Goal: Entertainment & Leisure: Consume media (video, audio)

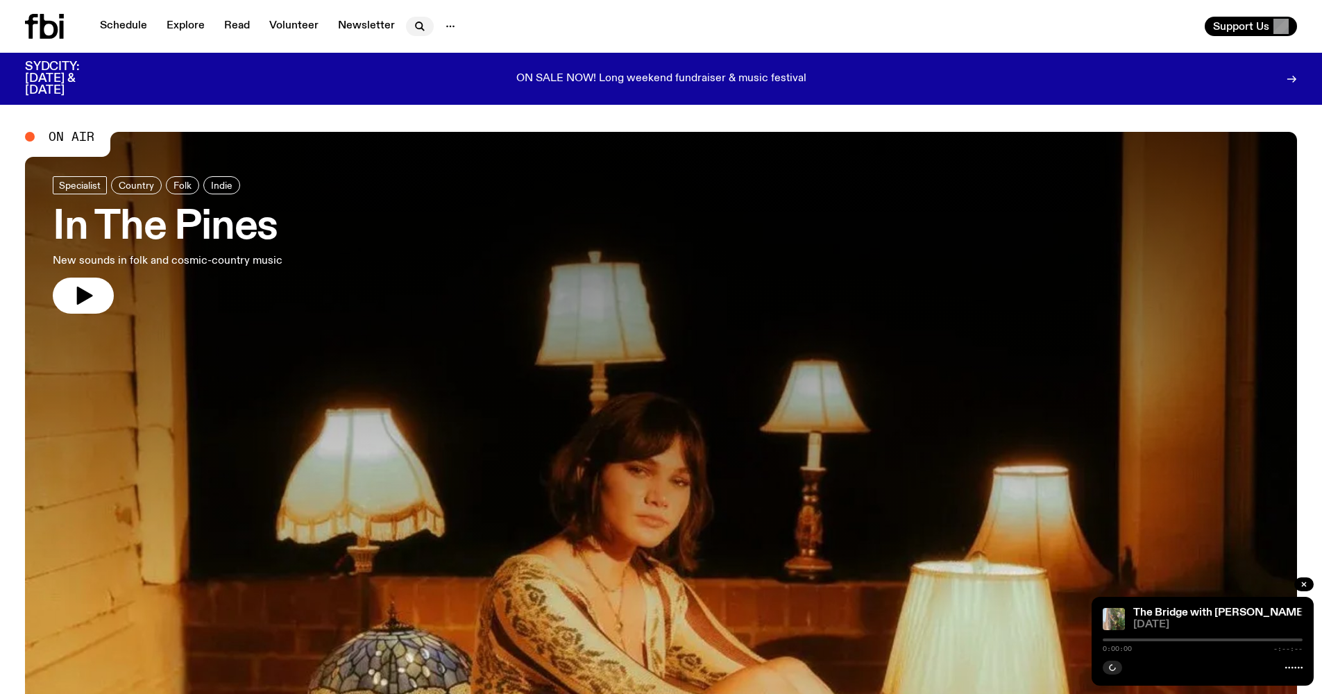
click at [414, 29] on icon "button" at bounding box center [419, 26] width 17 height 17
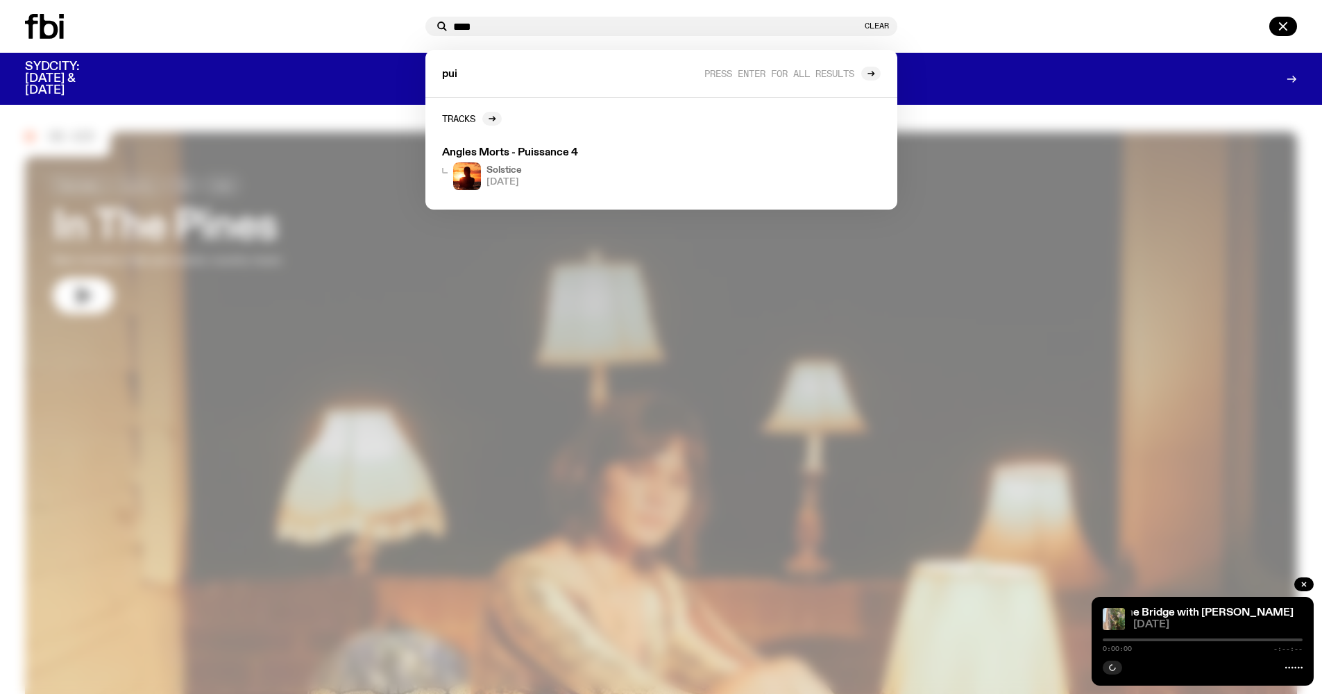
type input "****"
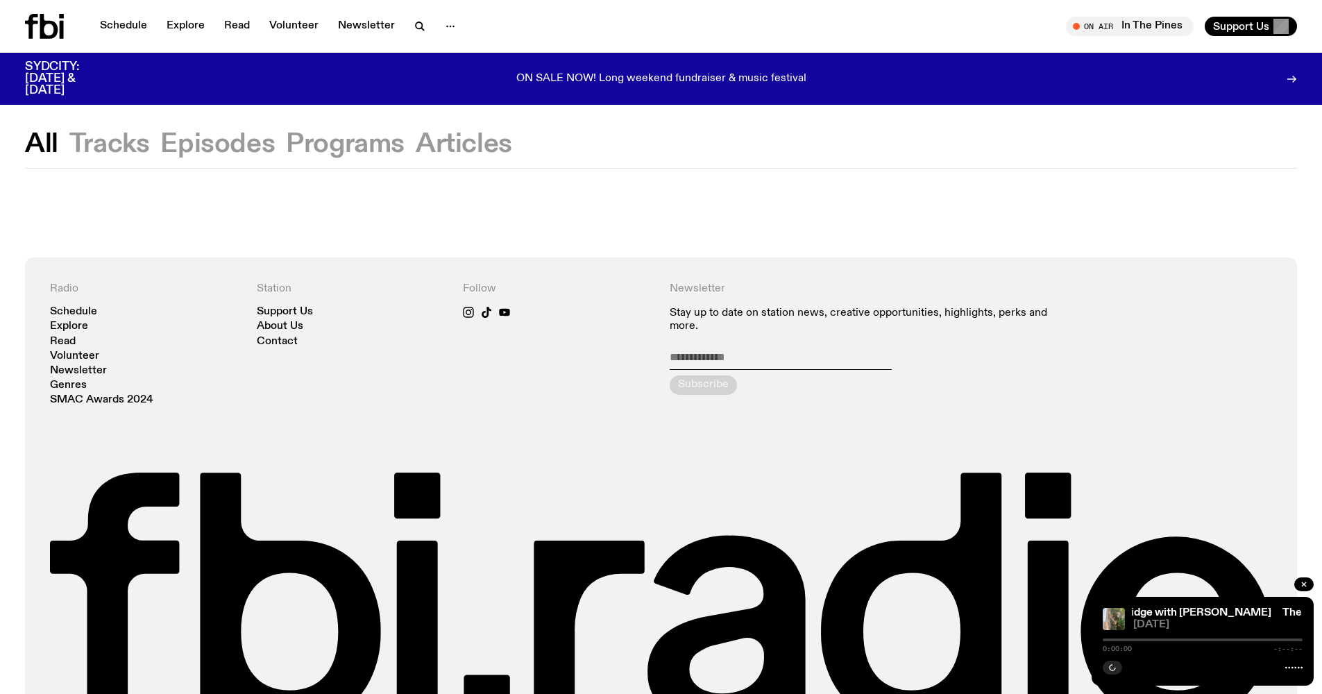
click at [120, 155] on button "Tracks" at bounding box center [109, 144] width 80 height 25
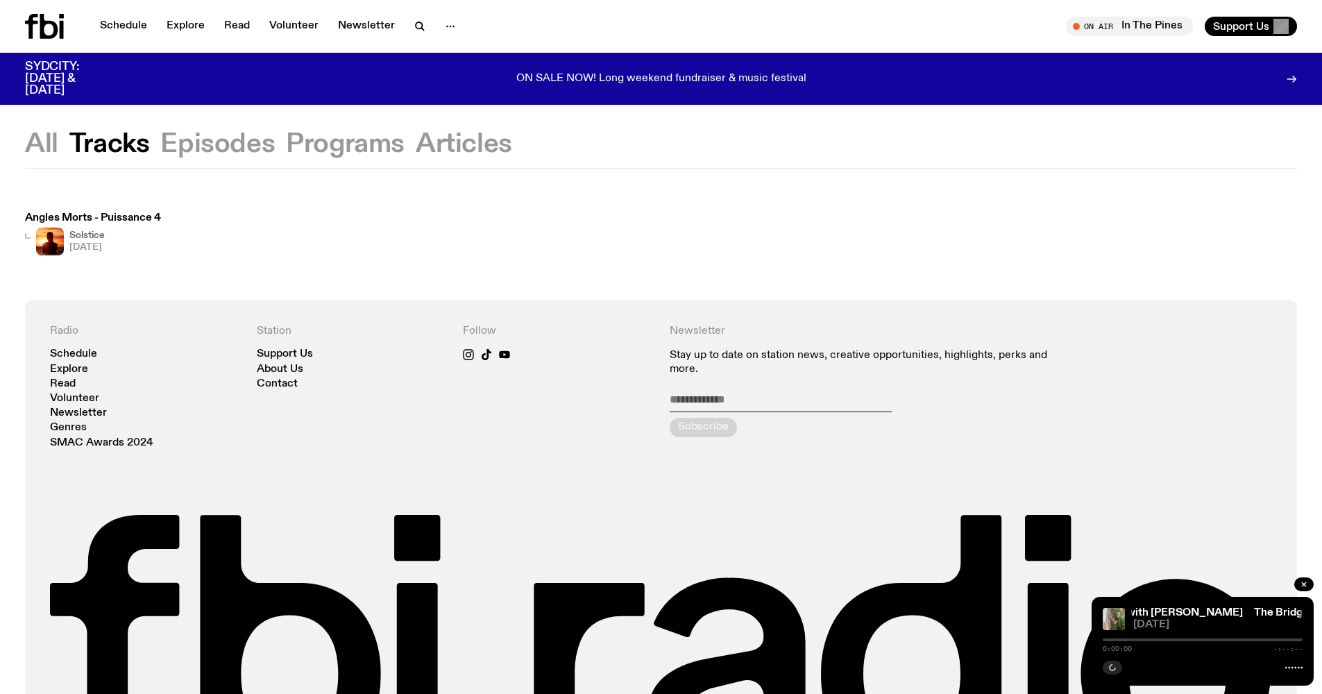
click at [137, 219] on h3 "Angles Morts - Puissance 4" at bounding box center [93, 218] width 136 height 10
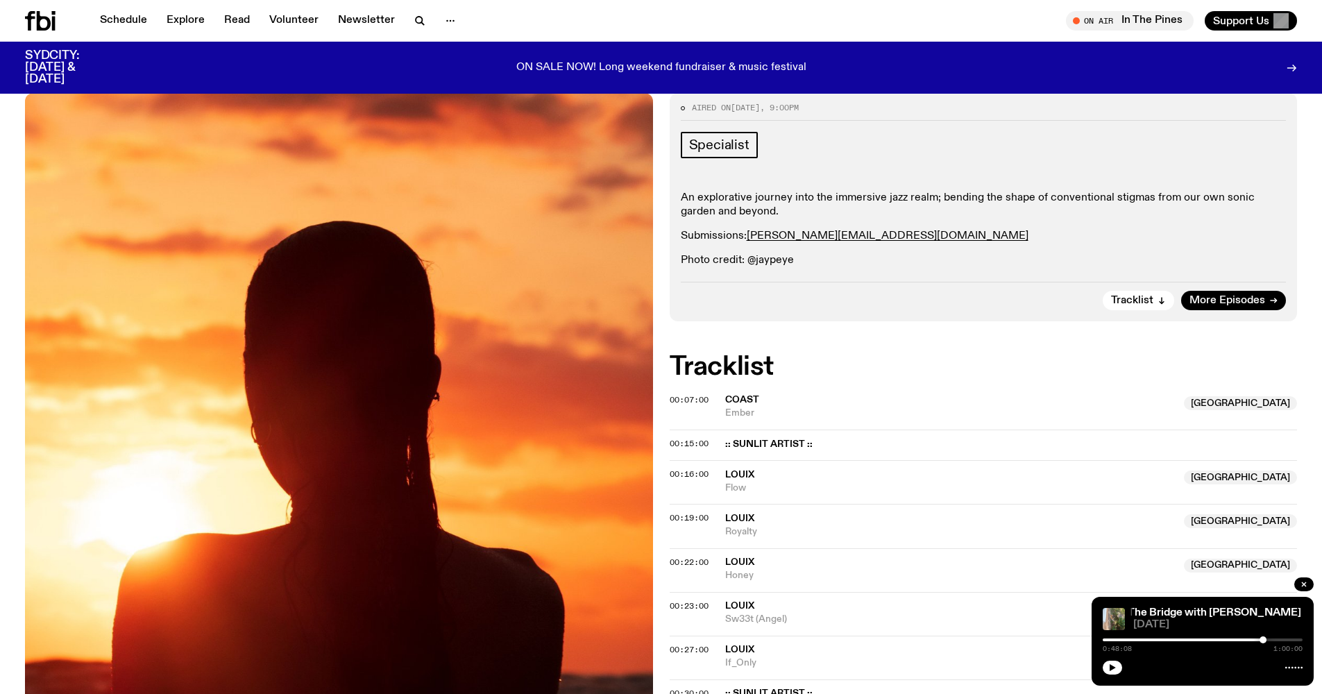
scroll to position [144, 0]
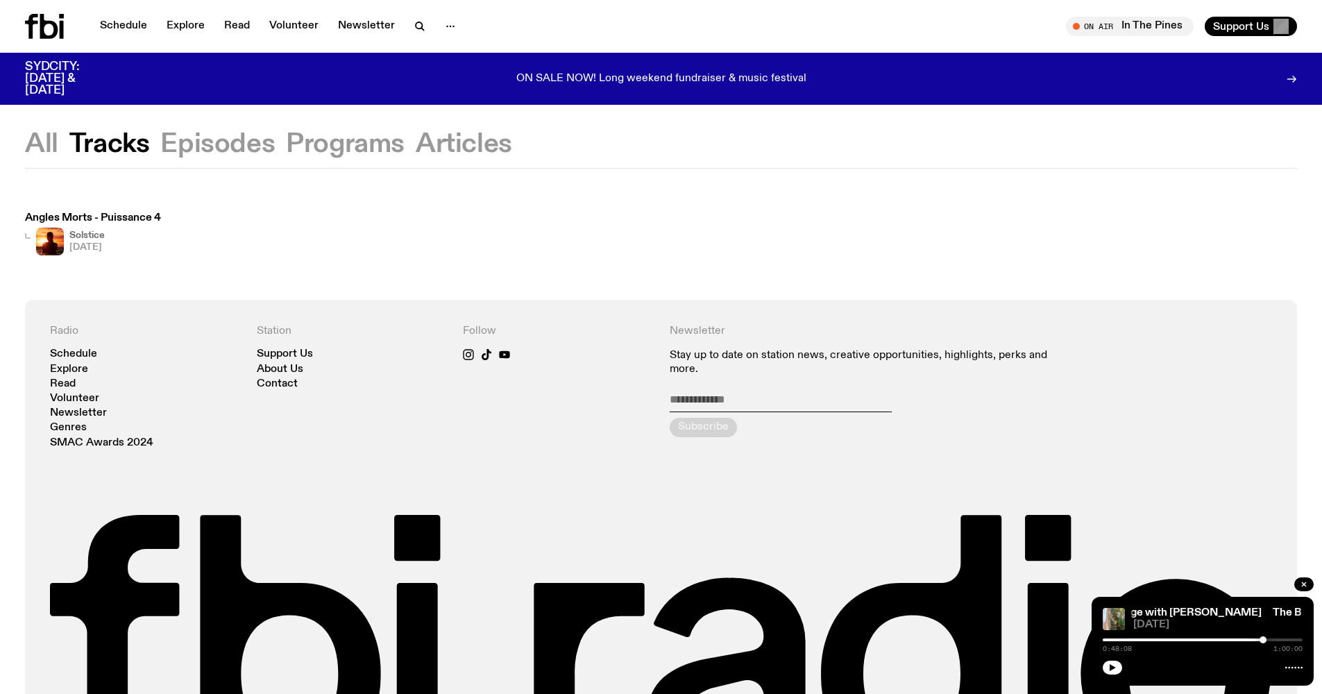
click at [210, 146] on button "Episodes" at bounding box center [217, 144] width 114 height 25
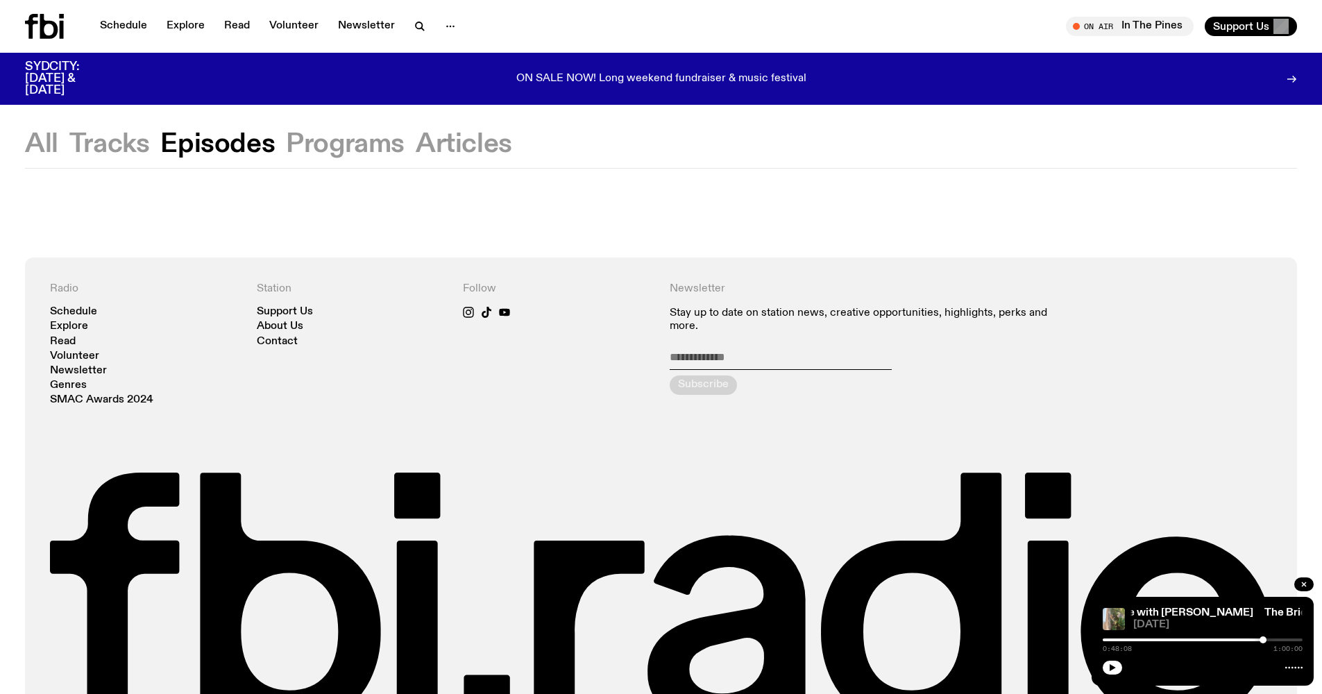
click at [128, 139] on button "Tracks" at bounding box center [109, 144] width 80 height 25
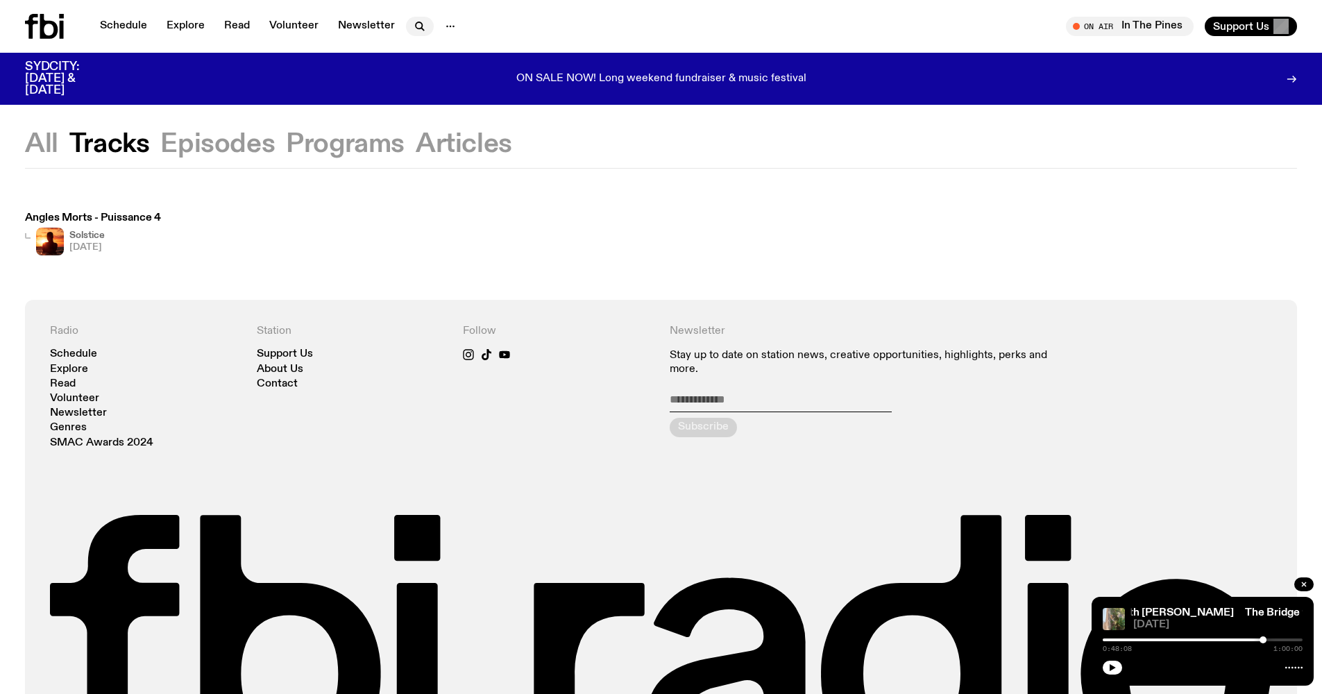
click at [412, 34] on icon "button" at bounding box center [419, 26] width 17 height 17
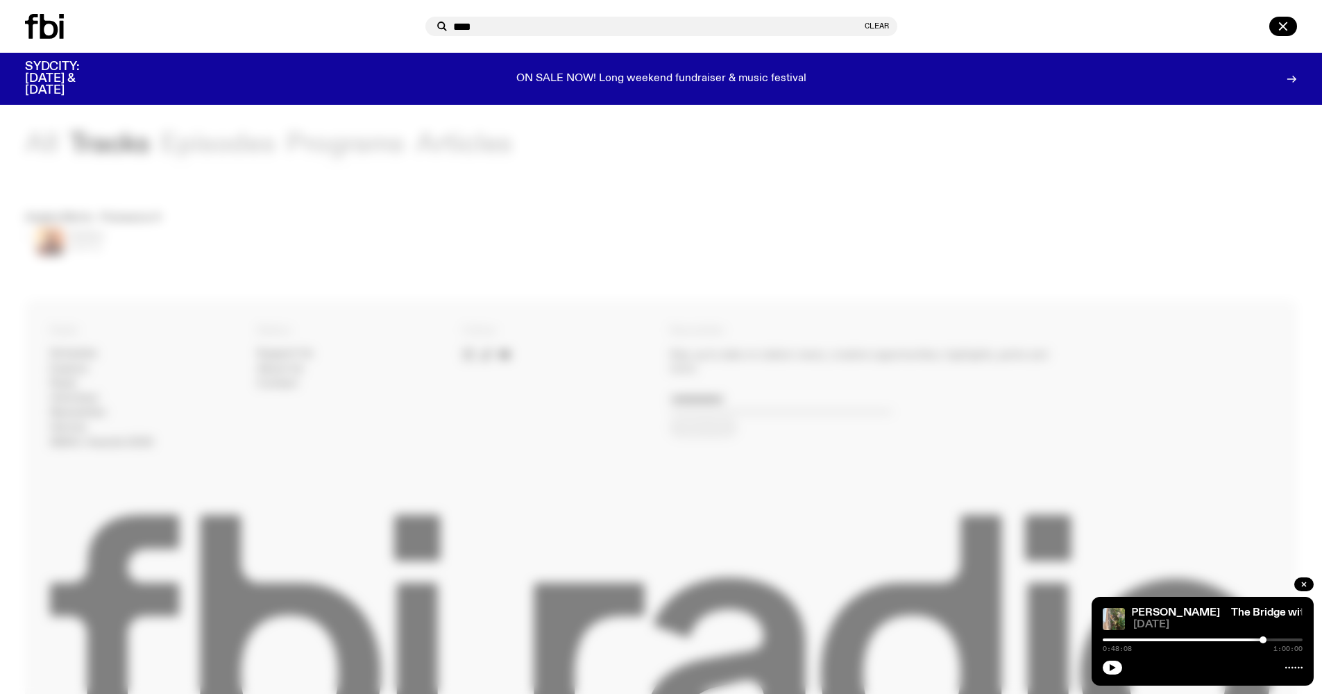
type input "****"
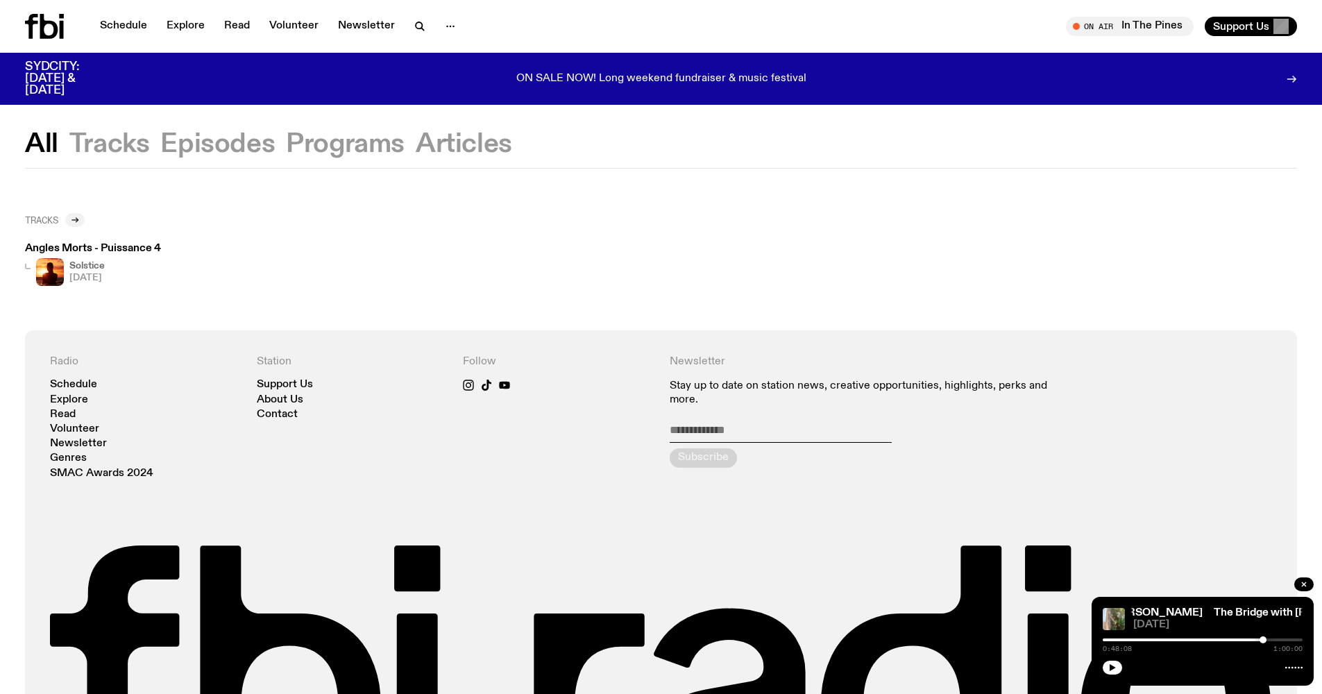
click at [82, 224] on div at bounding box center [74, 220] width 19 height 14
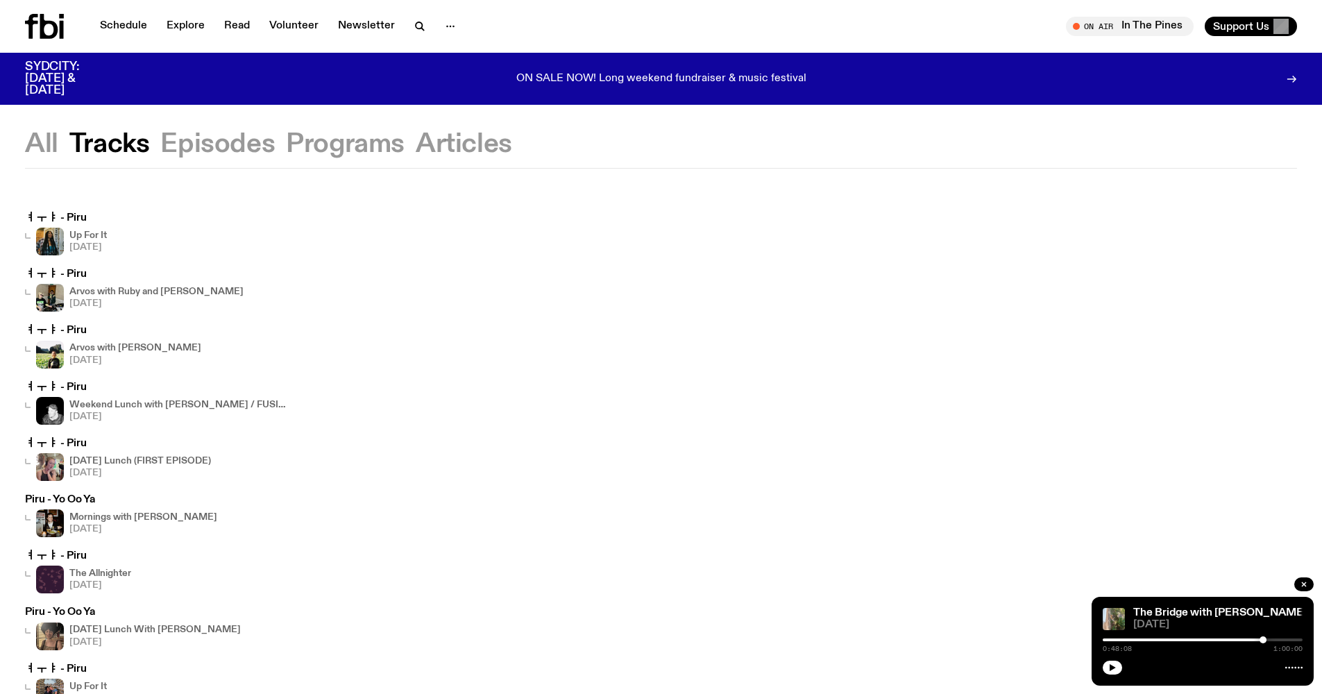
click at [87, 239] on h4 "Up For It" at bounding box center [87, 235] width 37 height 9
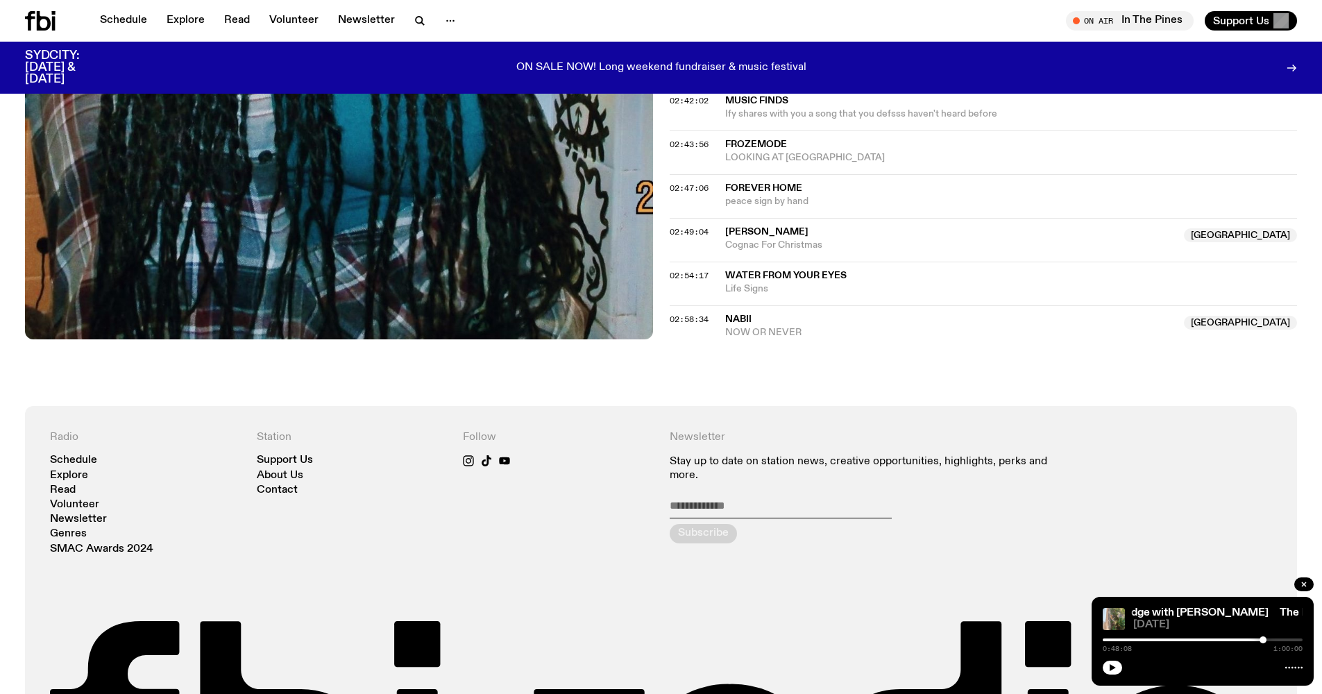
scroll to position [1864, 0]
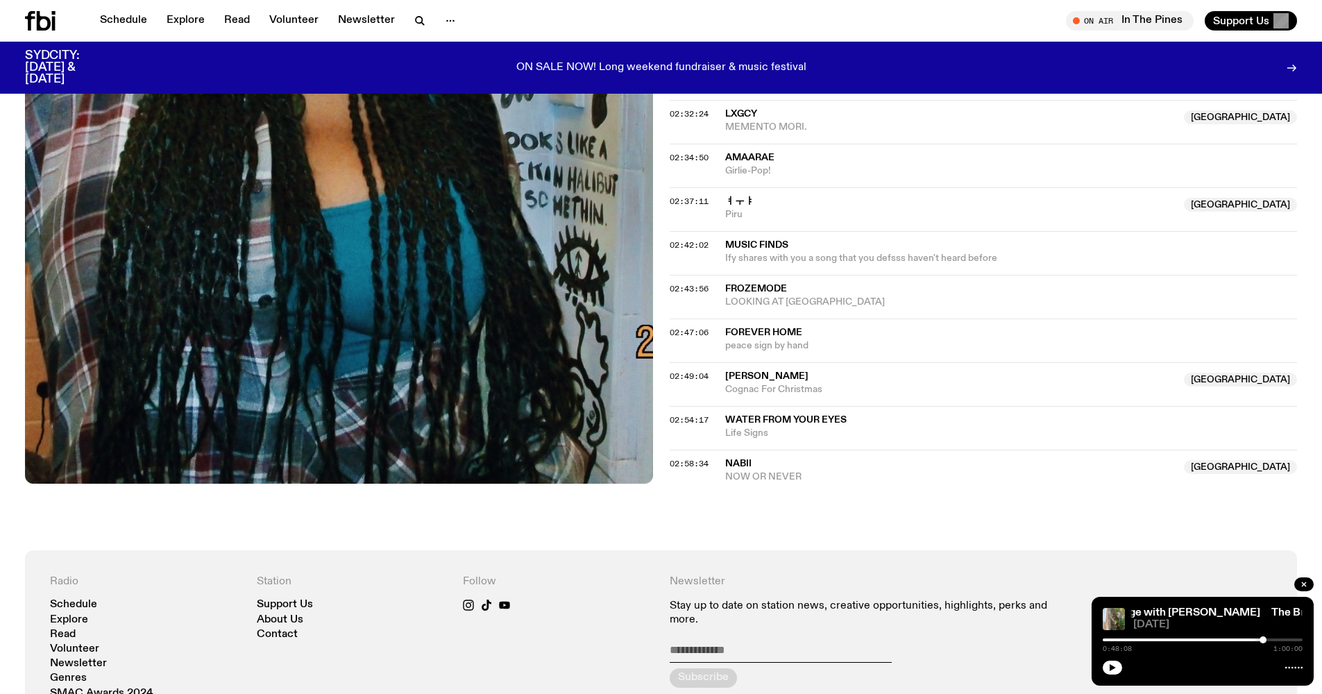
click at [678, 187] on div "02:37:11 ㅕㅜㅑ [GEOGRAPHIC_DATA] [GEOGRAPHIC_DATA] [GEOGRAPHIC_DATA]" at bounding box center [984, 209] width 628 height 44
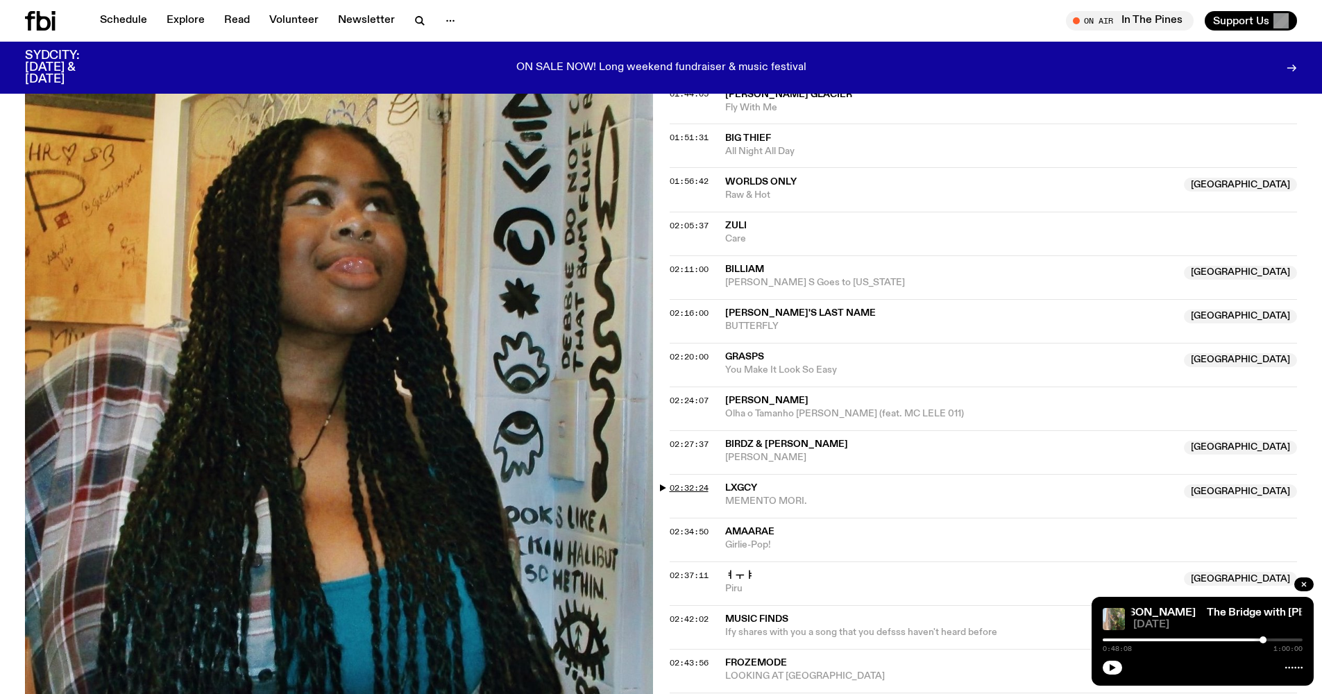
scroll to position [1533, 0]
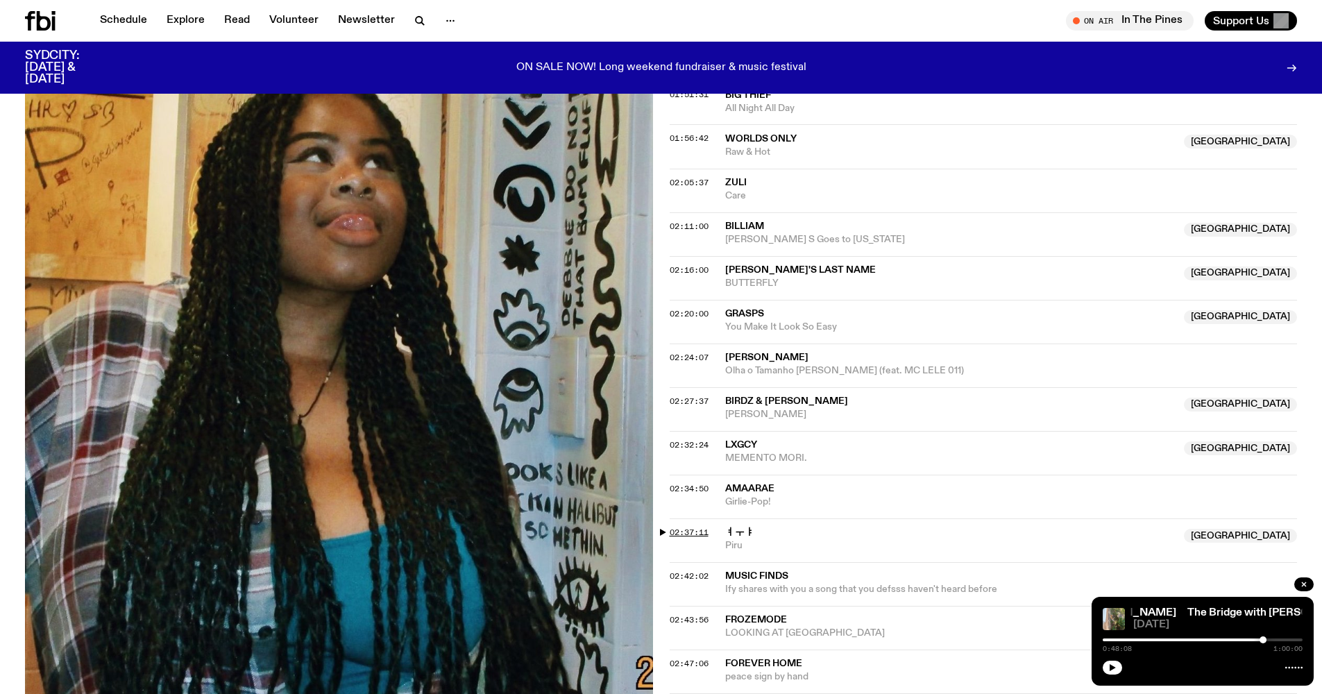
click at [670, 527] on span "02:37:11" at bounding box center [689, 532] width 39 height 11
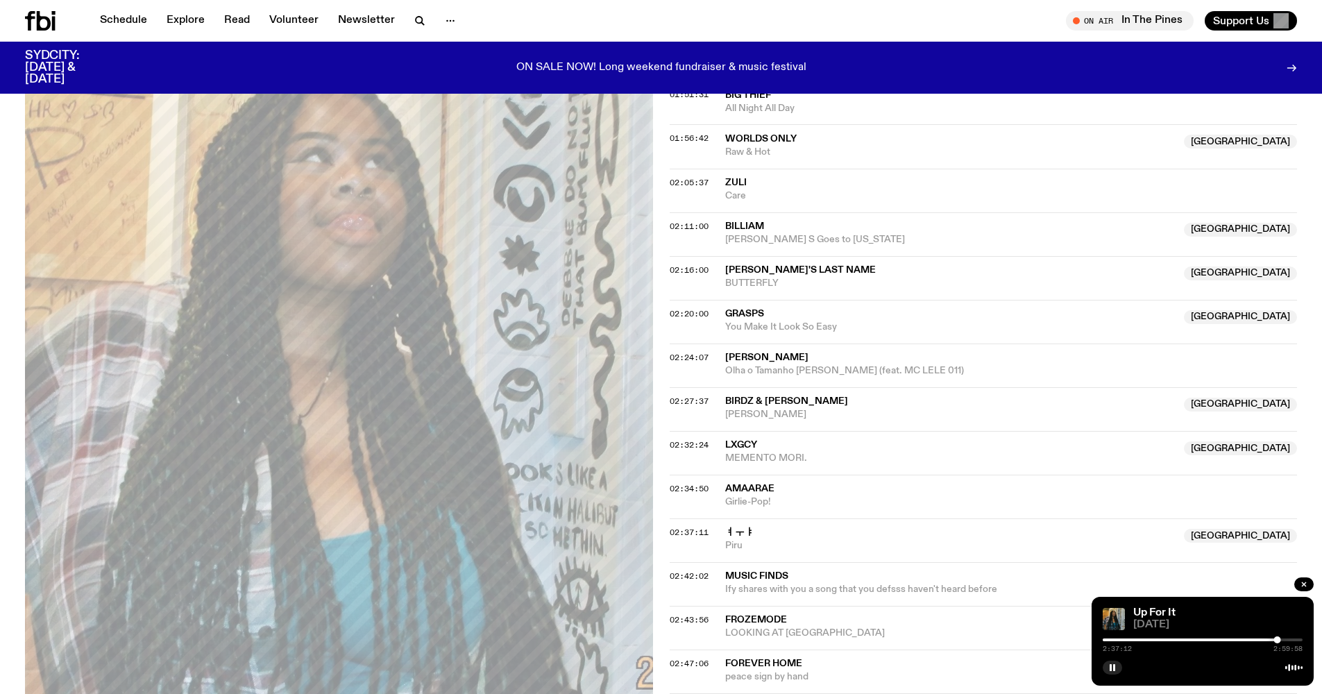
click at [1273, 639] on div at bounding box center [1177, 639] width 200 height 3
click at [1271, 639] on div at bounding box center [1273, 639] width 7 height 7
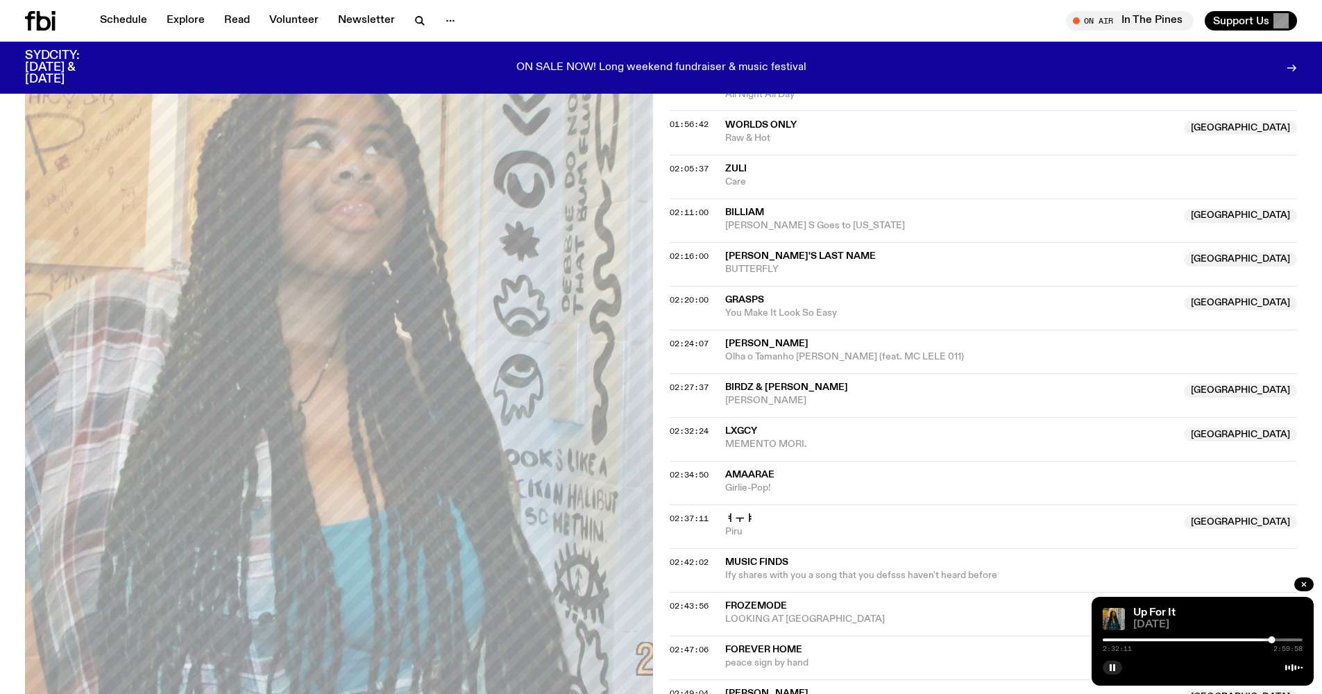
scroll to position [1548, 0]
click at [1279, 640] on div at bounding box center [1202, 639] width 200 height 3
click at [1283, 640] on div at bounding box center [1202, 639] width 200 height 3
click at [1283, 639] on div at bounding box center [1282, 639] width 7 height 7
click at [1281, 639] on div at bounding box center [1280, 639] width 7 height 7
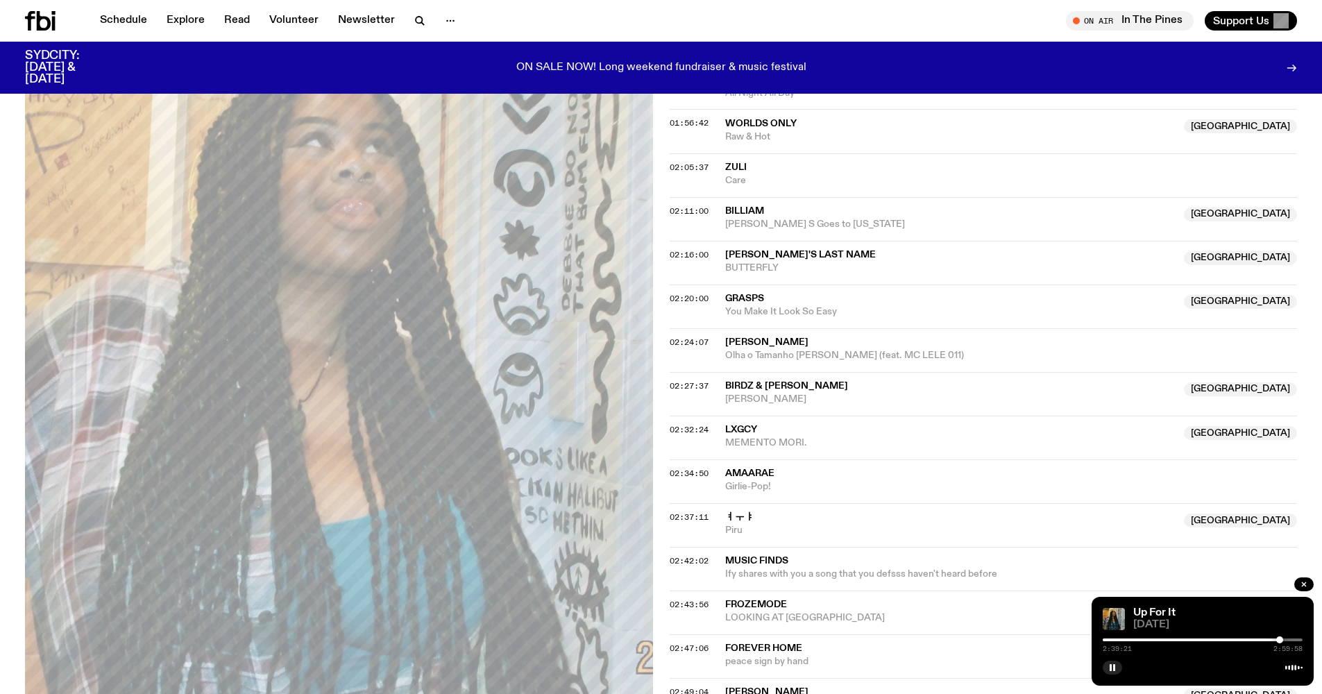
click at [1279, 639] on div at bounding box center [1279, 639] width 7 height 7
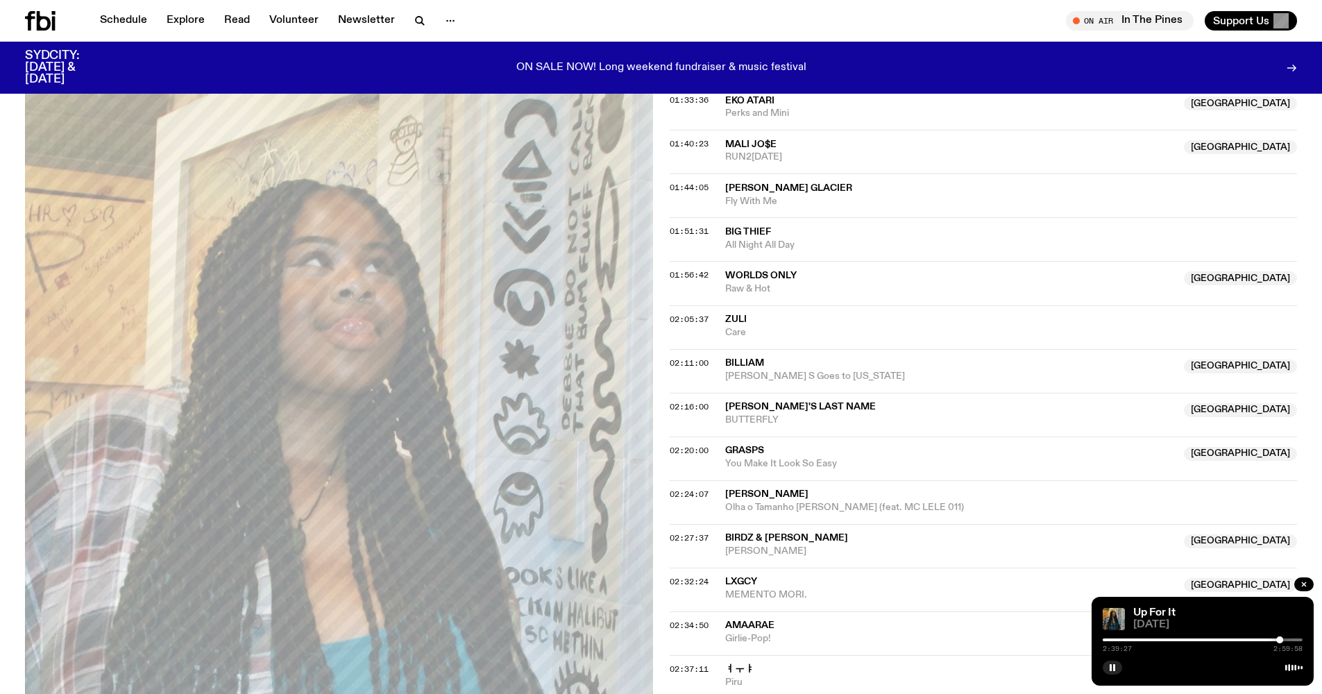
scroll to position [1626, 0]
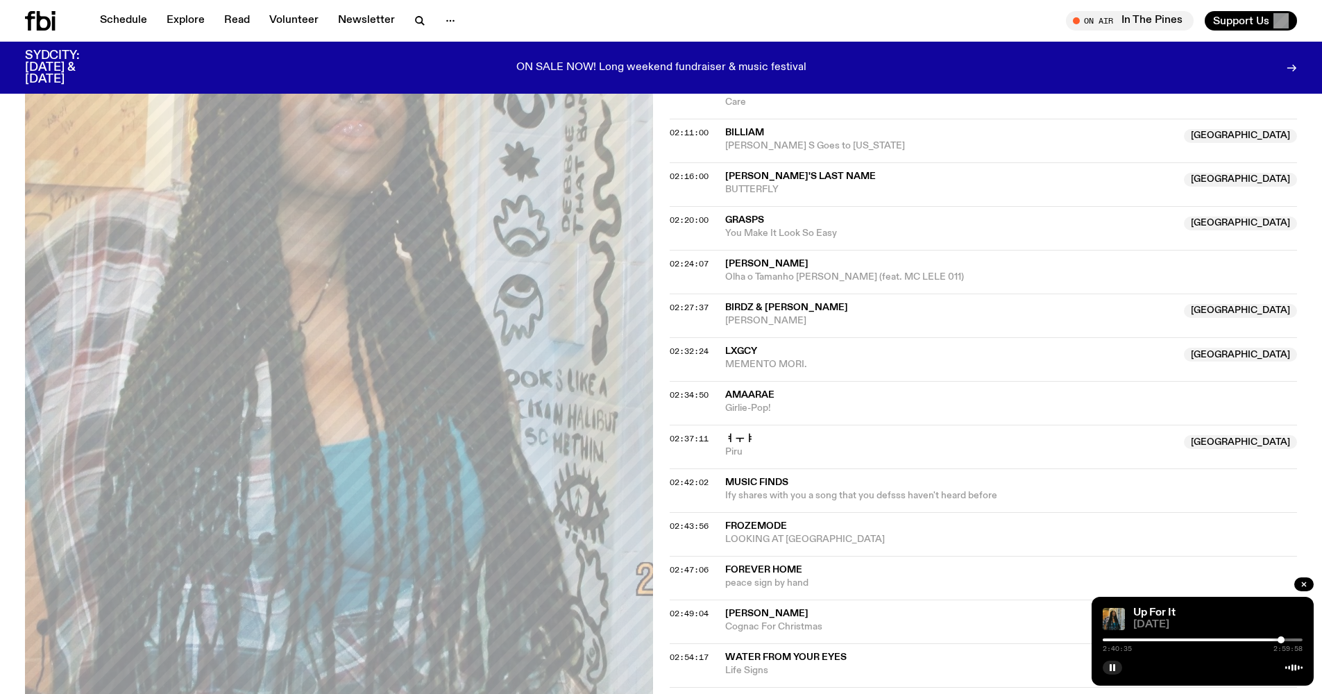
click at [1279, 639] on div at bounding box center [1280, 639] width 7 height 7
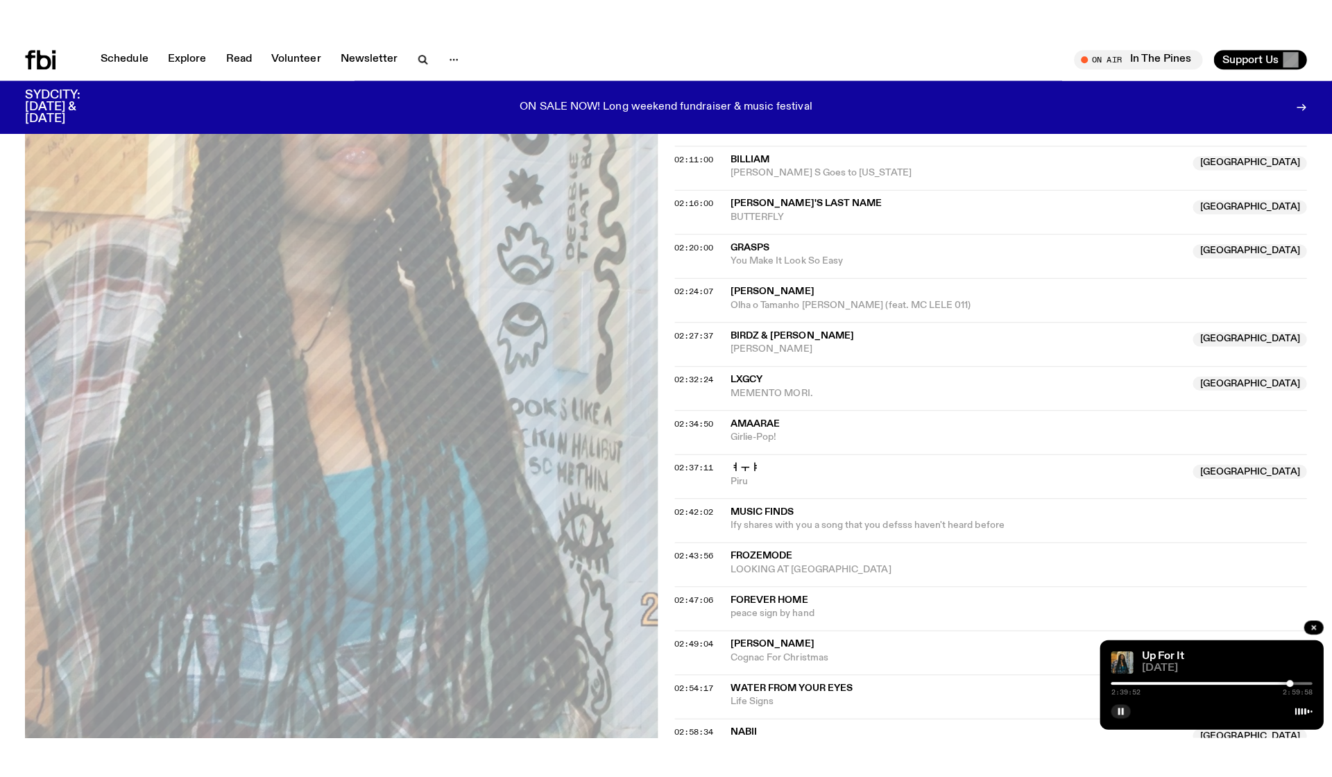
scroll to position [1628, 0]
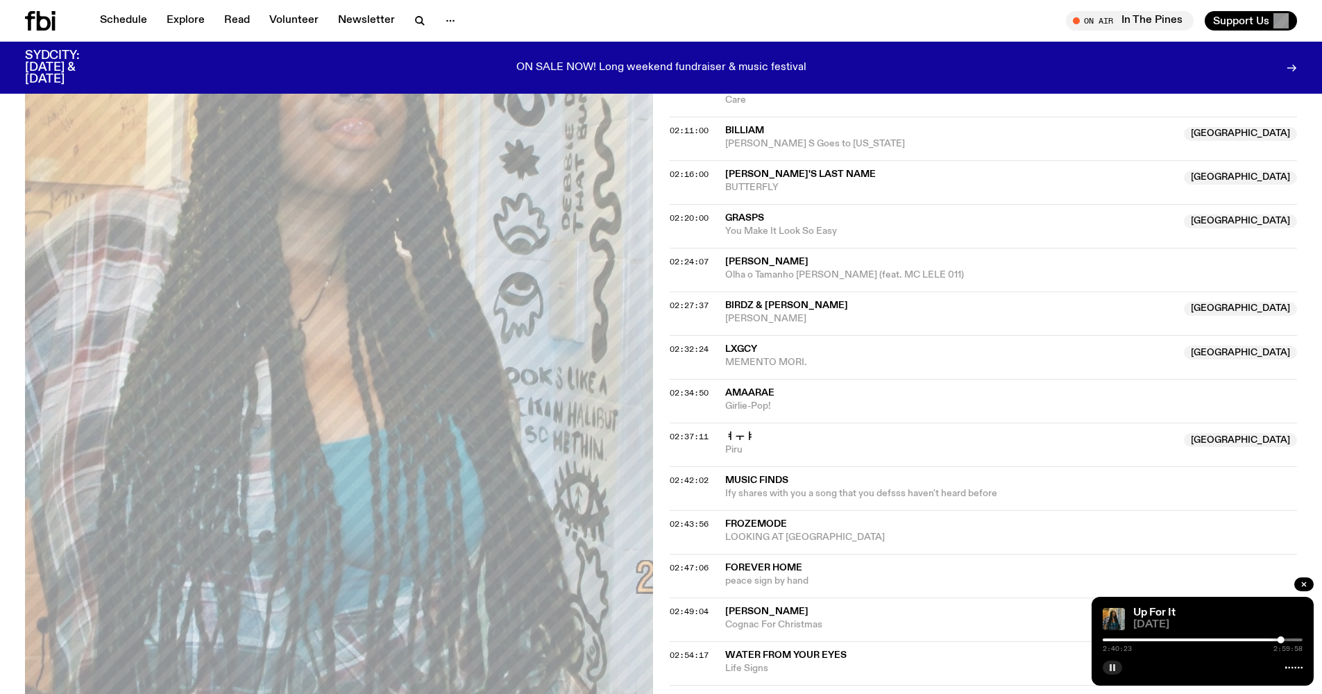
click at [1114, 672] on button "button" at bounding box center [1111, 668] width 19 height 14
